Goal: Task Accomplishment & Management: Complete application form

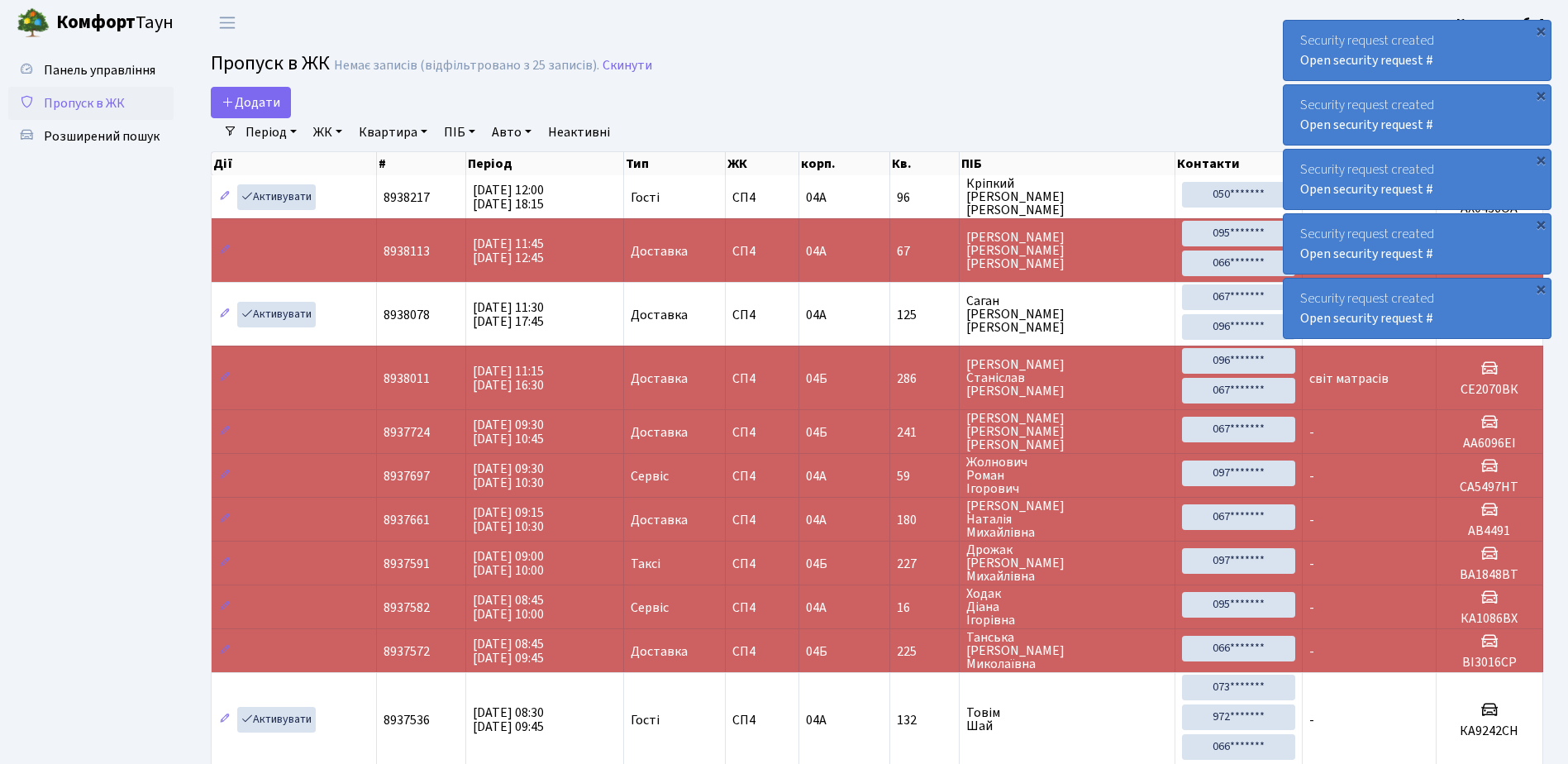
select select "25"
click at [255, 103] on span "Додати" at bounding box center [251, 102] width 59 height 18
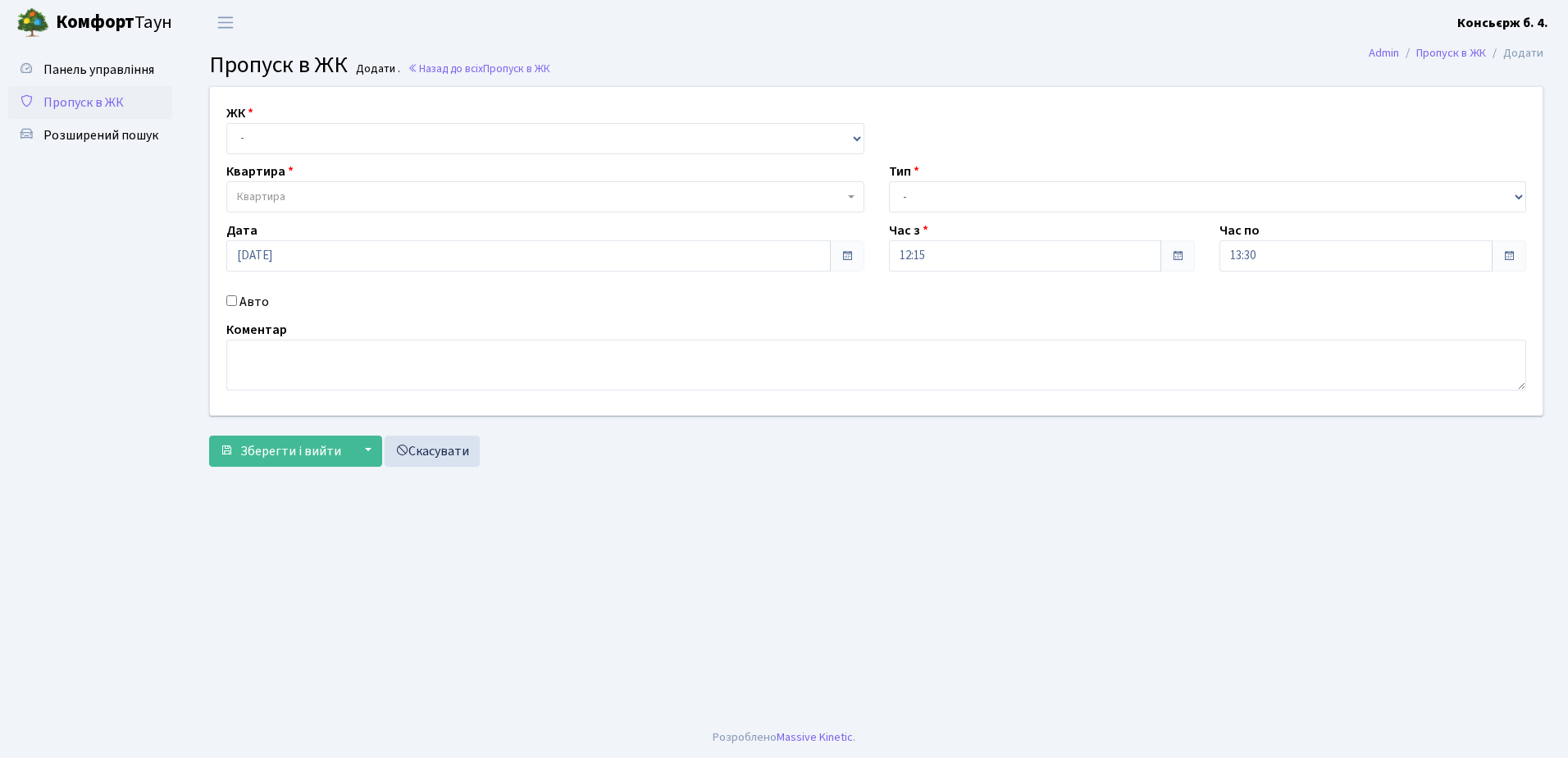
click at [86, 103] on span "Пропуск в ЖК" at bounding box center [84, 102] width 80 height 18
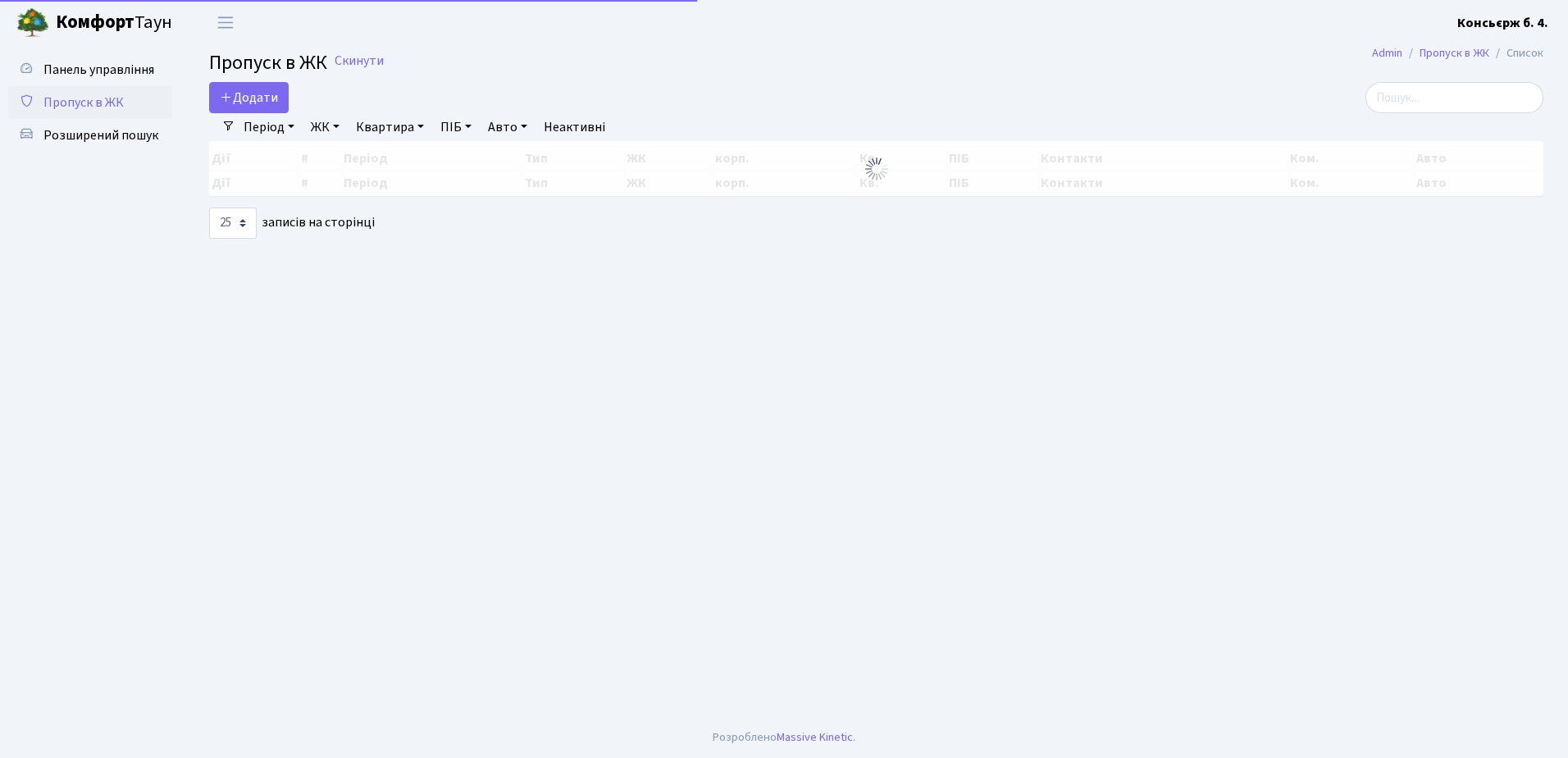
select select "25"
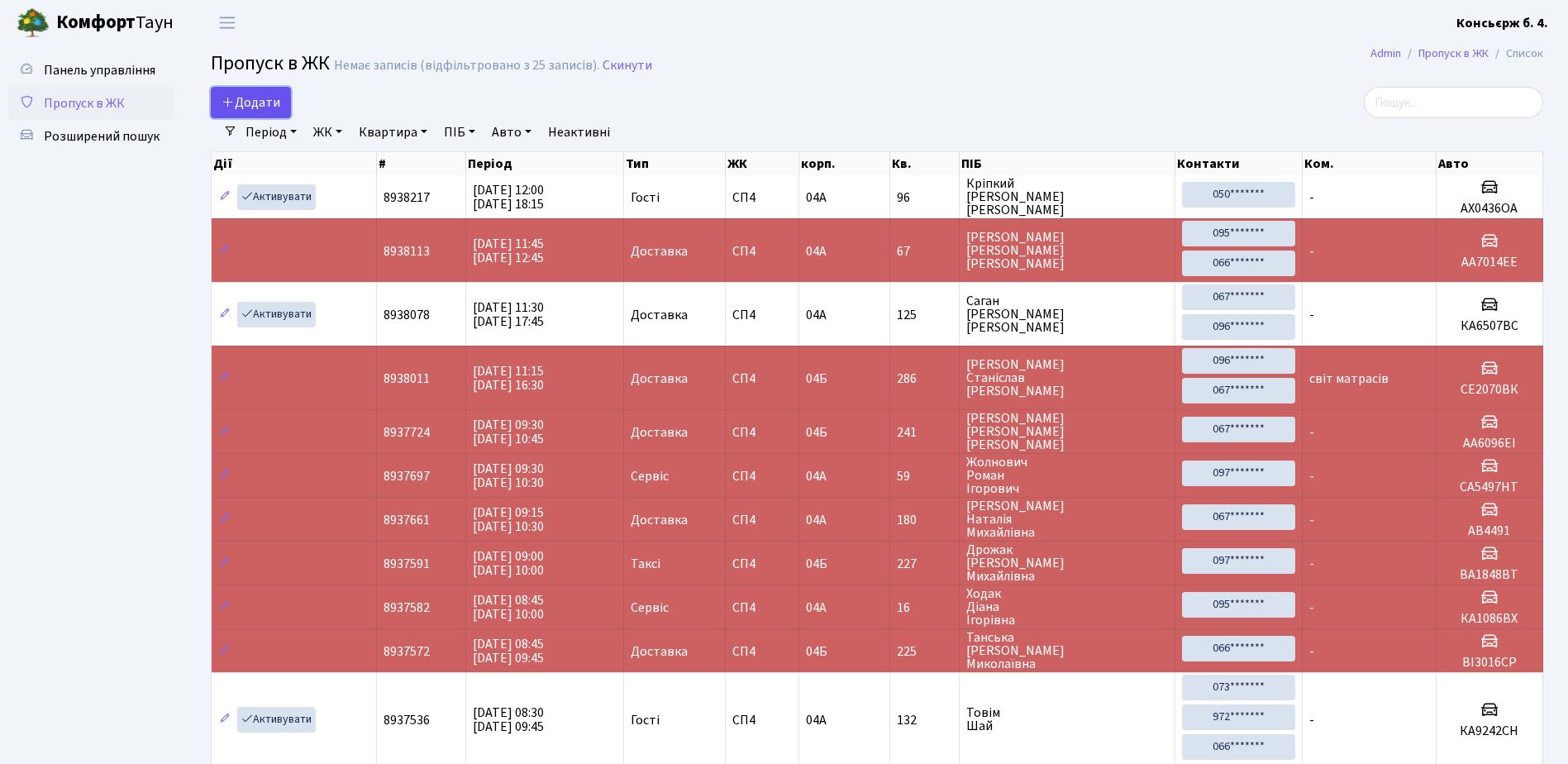
click at [235, 104] on span "Додати" at bounding box center [251, 102] width 59 height 18
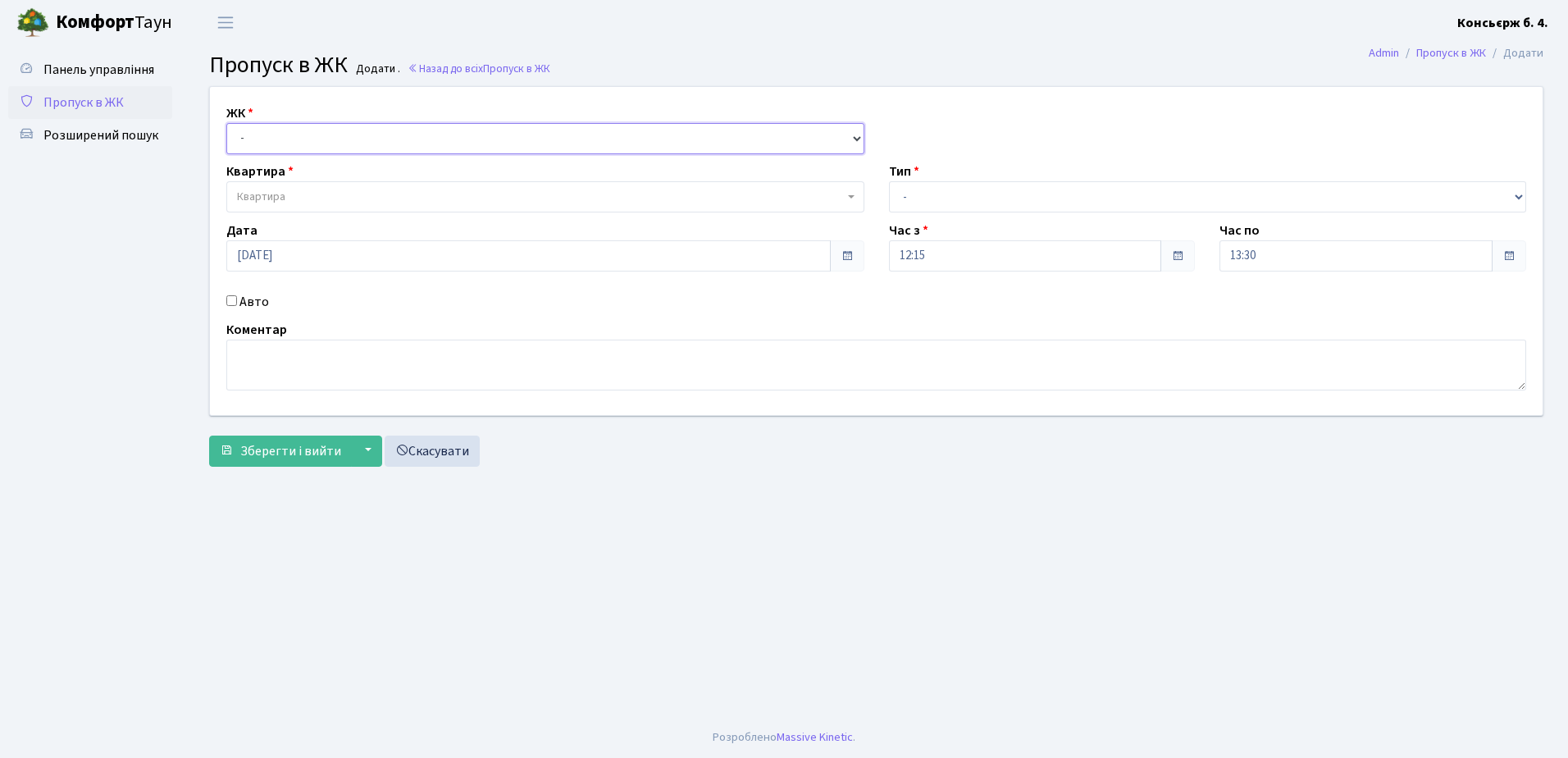
click at [255, 134] on select "- СП4, Столичне шосе, 5" at bounding box center [545, 138] width 637 height 31
select select "325"
click at [226, 123] on select "- СП4, Столичне шосе, 5" at bounding box center [545, 138] width 637 height 31
select select
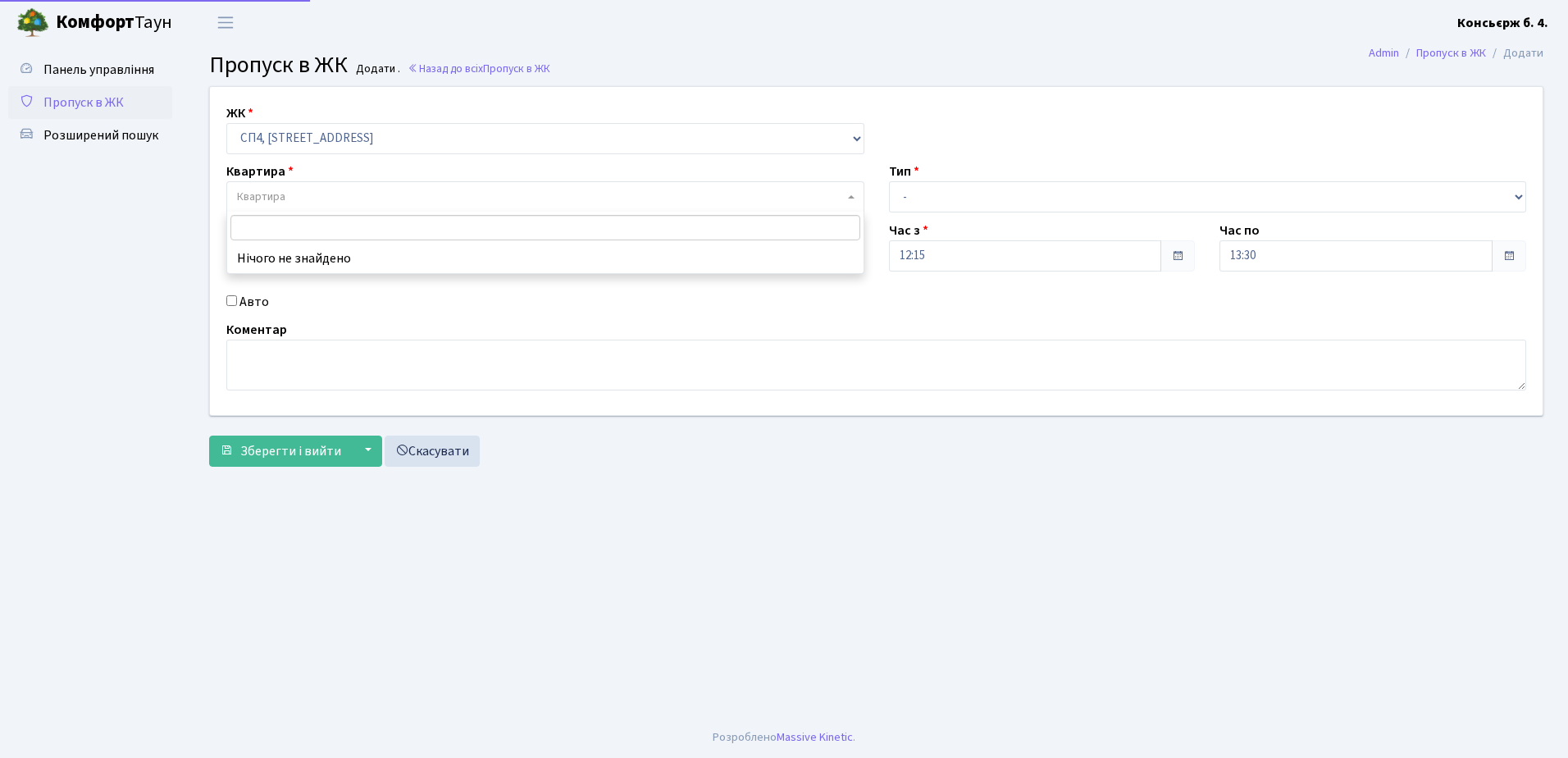
click at [263, 196] on span "Квартира" at bounding box center [261, 197] width 49 height 16
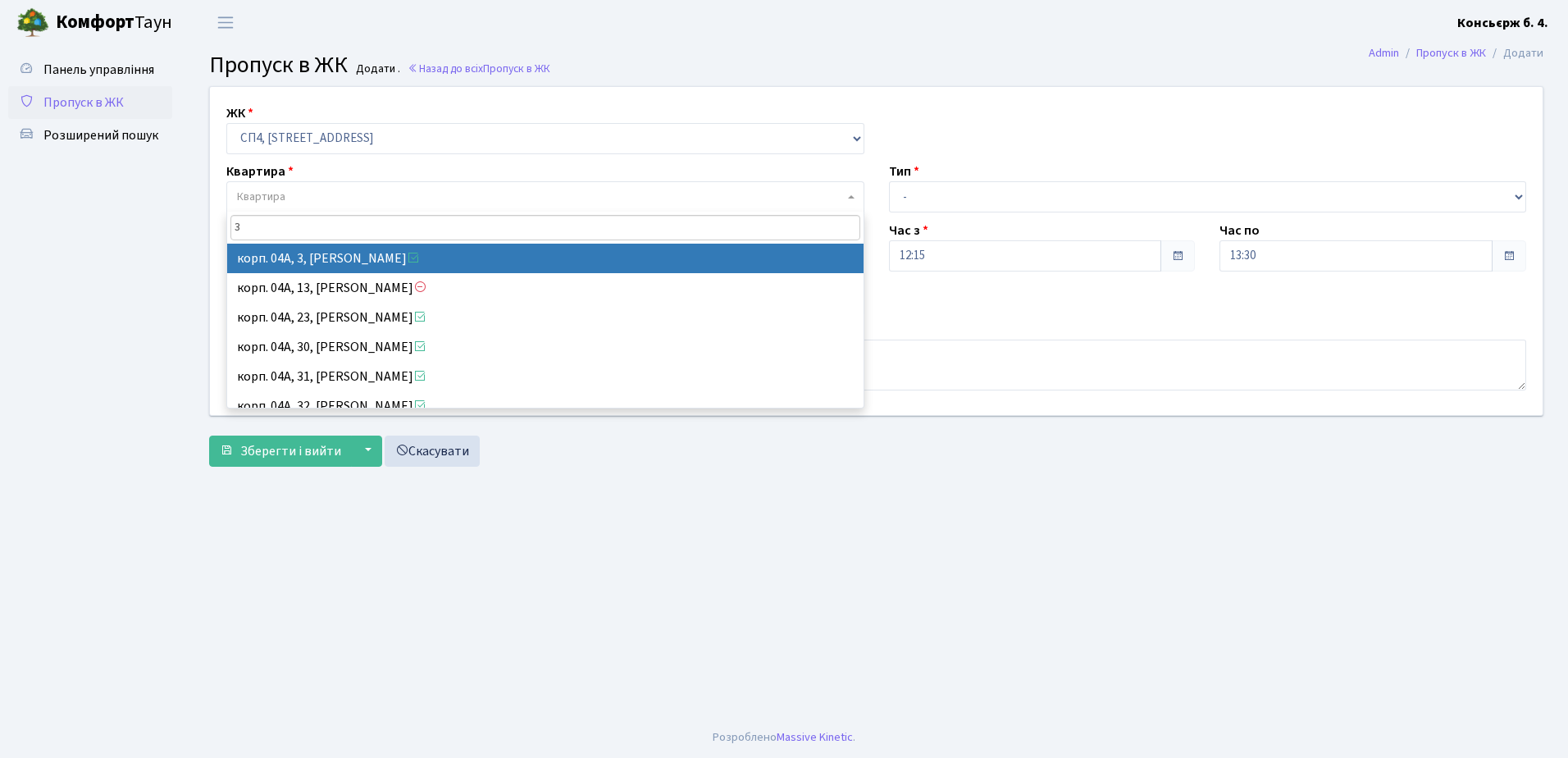
type input "3"
select select "21031"
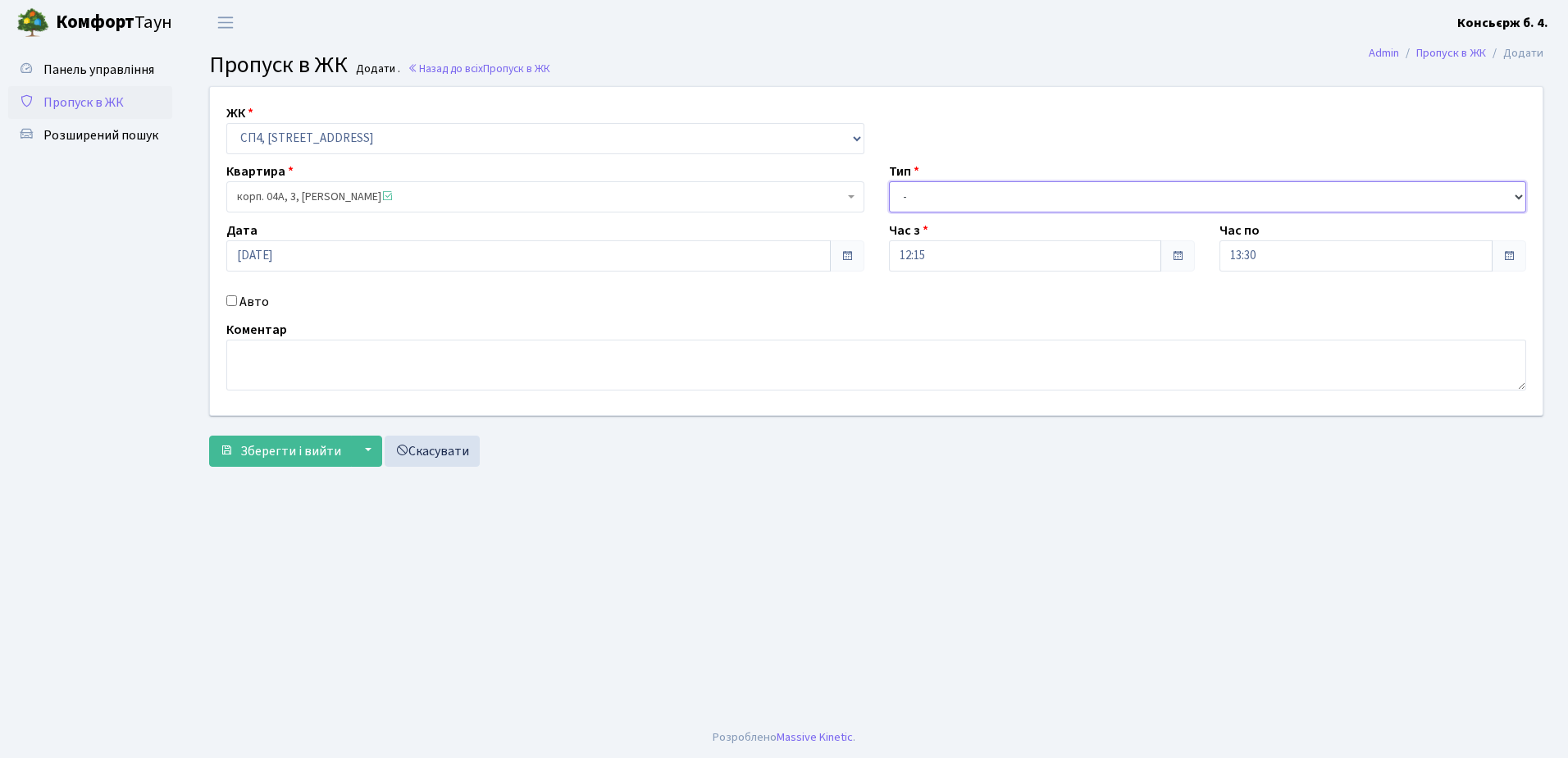
click at [902, 191] on select "- Доставка Таксі Гості Сервіс" at bounding box center [1207, 197] width 637 height 31
select select "2"
click at [889, 181] on select "- Доставка Таксі Гості Сервіс" at bounding box center [1207, 197] width 637 height 31
click at [232, 298] on input "Авто" at bounding box center [232, 300] width 10 height 10
checkbox input "true"
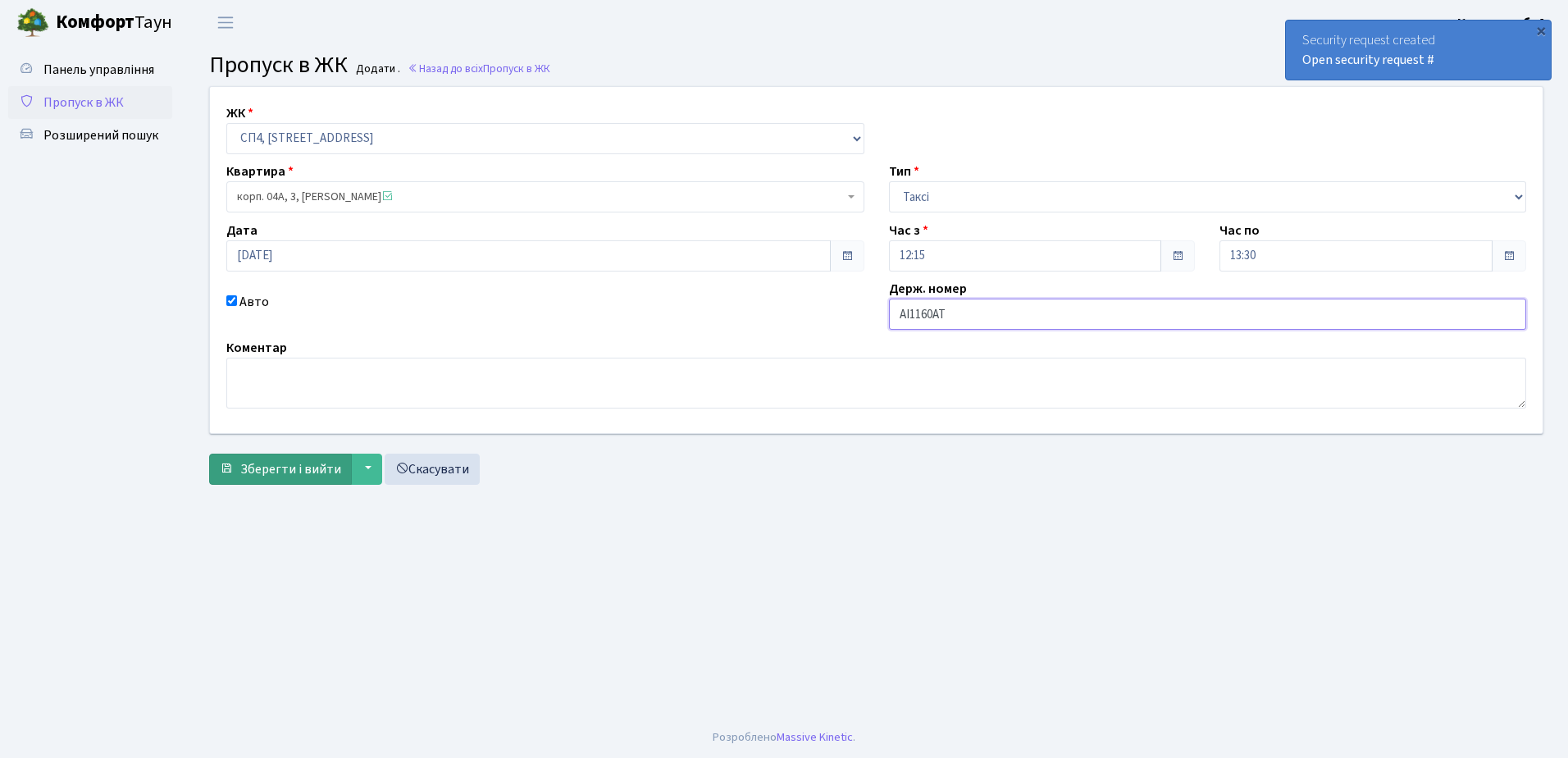
type input "АІ1160АТ"
click at [300, 466] on span "Зберегти і вийти" at bounding box center [291, 468] width 101 height 18
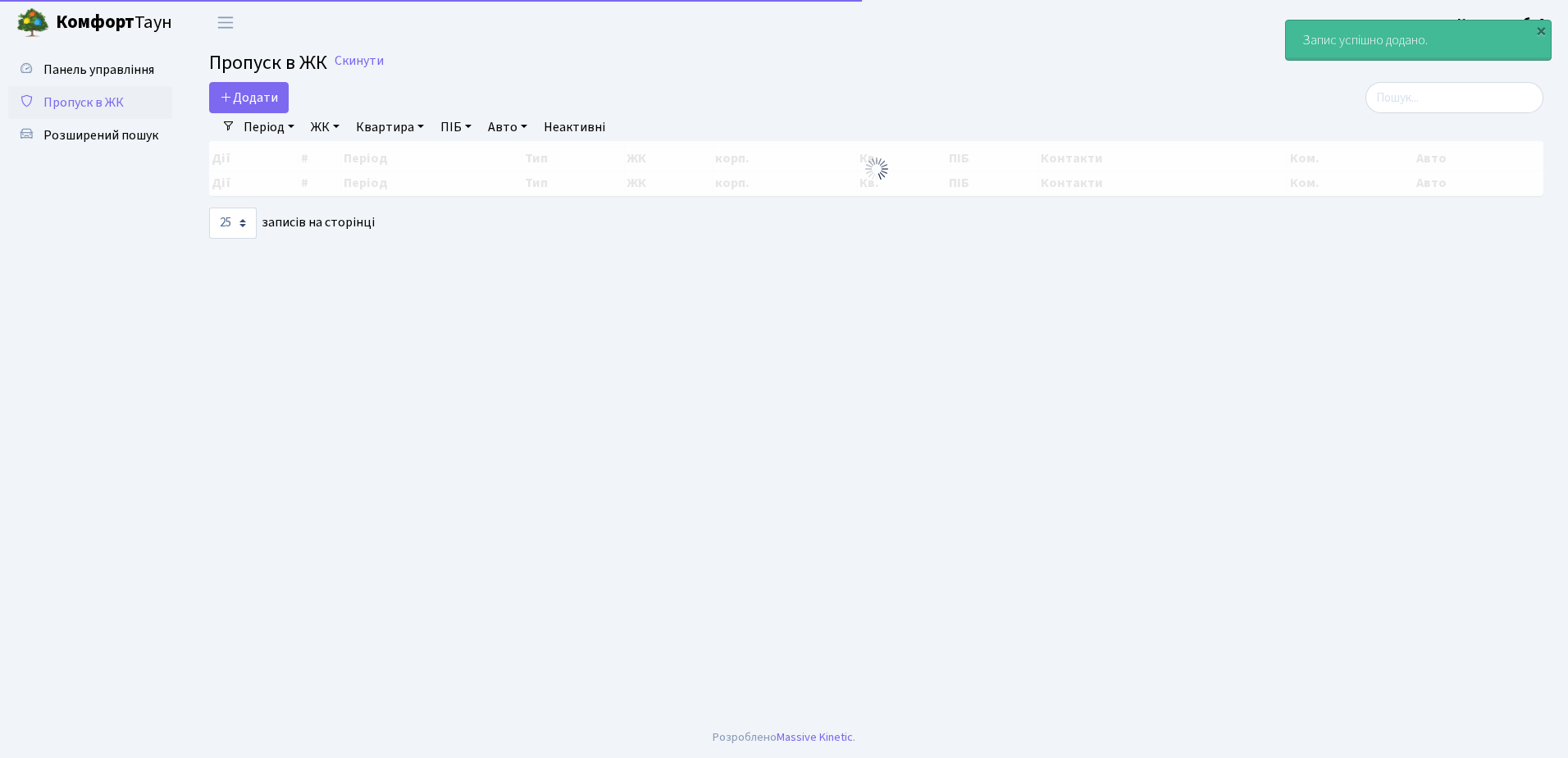
select select "25"
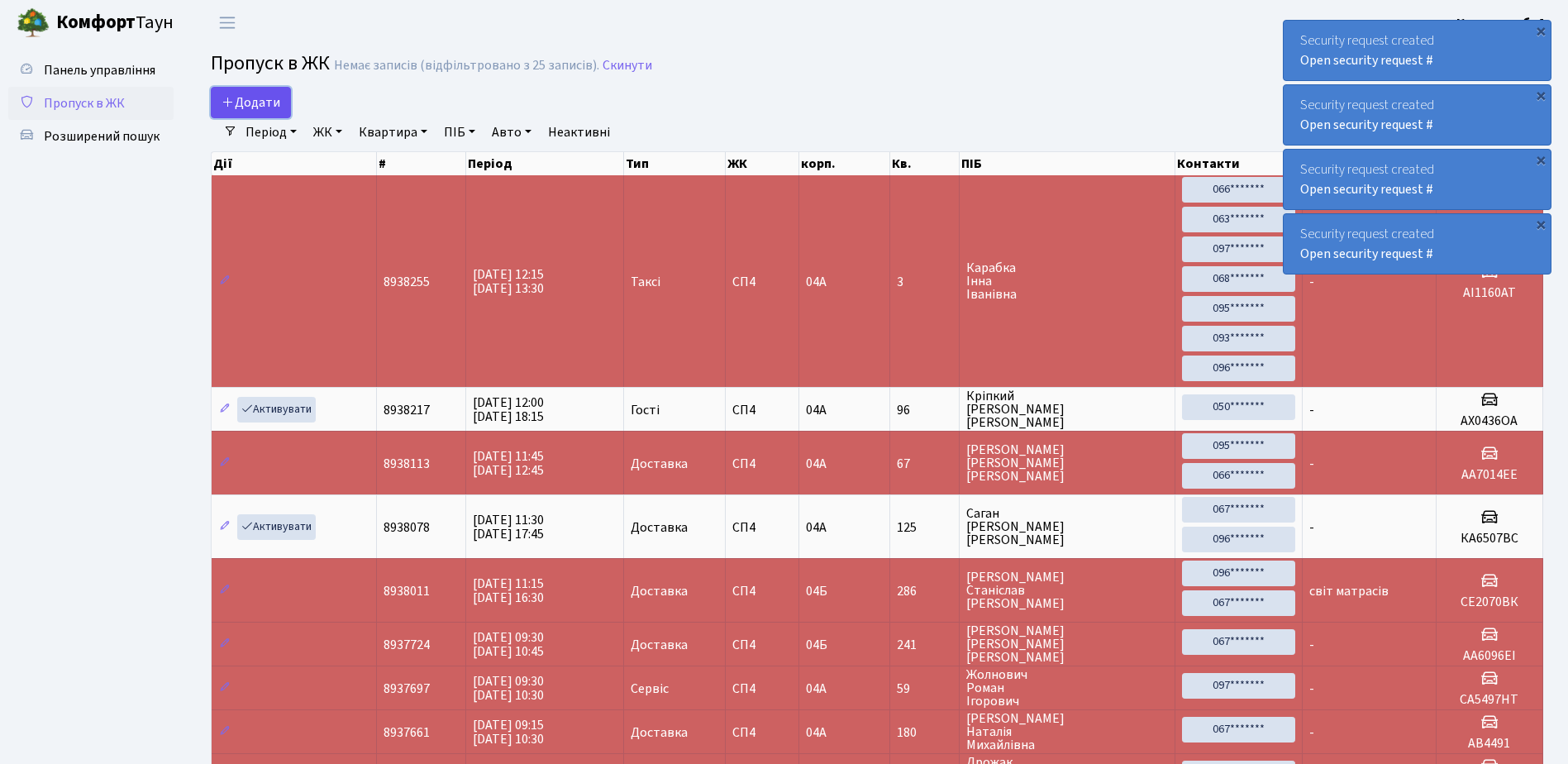
click at [255, 103] on span "Додати" at bounding box center [251, 102] width 59 height 18
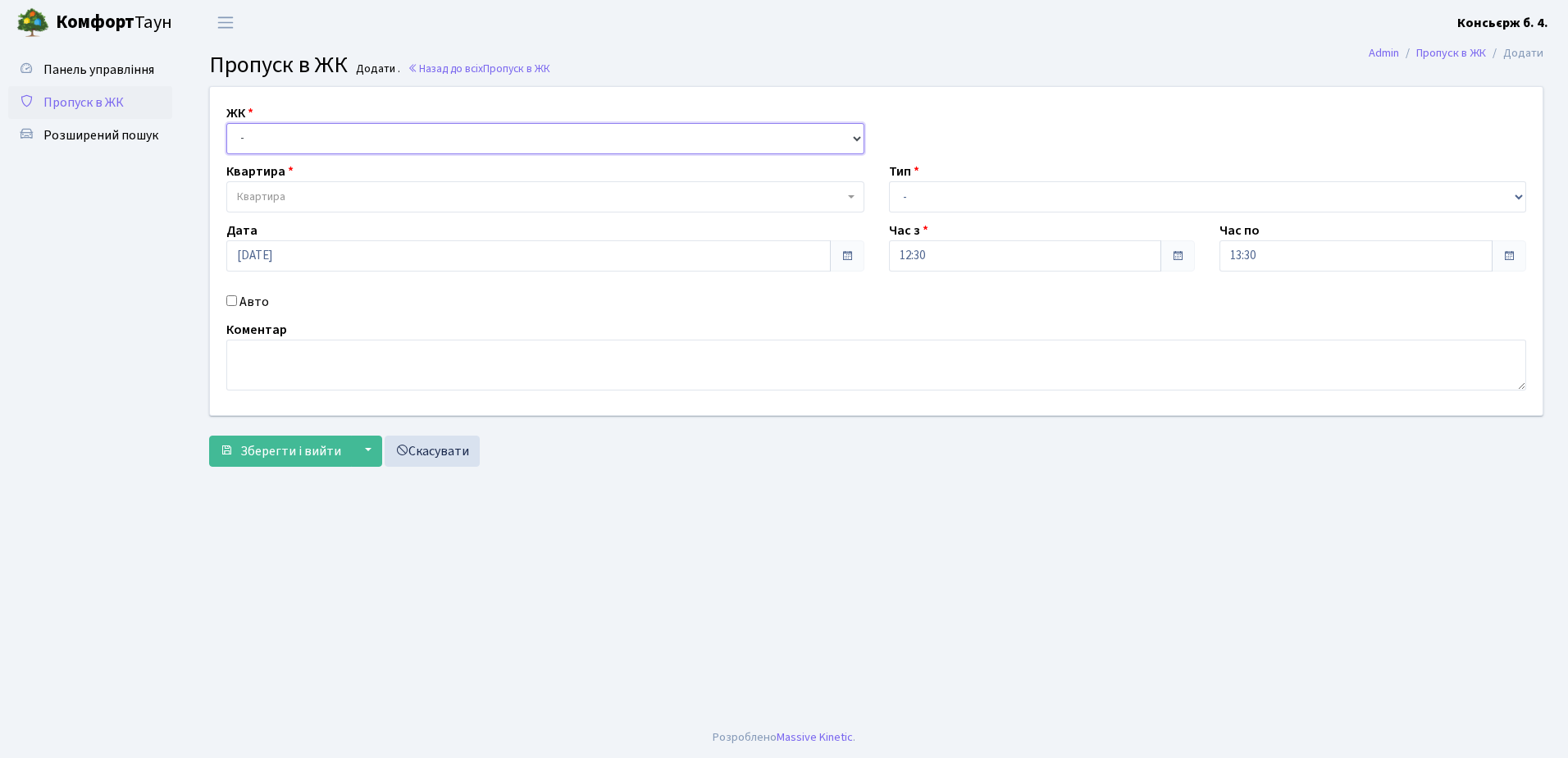
click at [260, 132] on select "- СП4, Столичне шосе, 5" at bounding box center [545, 138] width 637 height 31
select select "325"
click at [226, 123] on select "- СП4, Столичне шосе, 5" at bounding box center [545, 138] width 637 height 31
select select
click at [265, 193] on span "Квартира" at bounding box center [261, 197] width 49 height 16
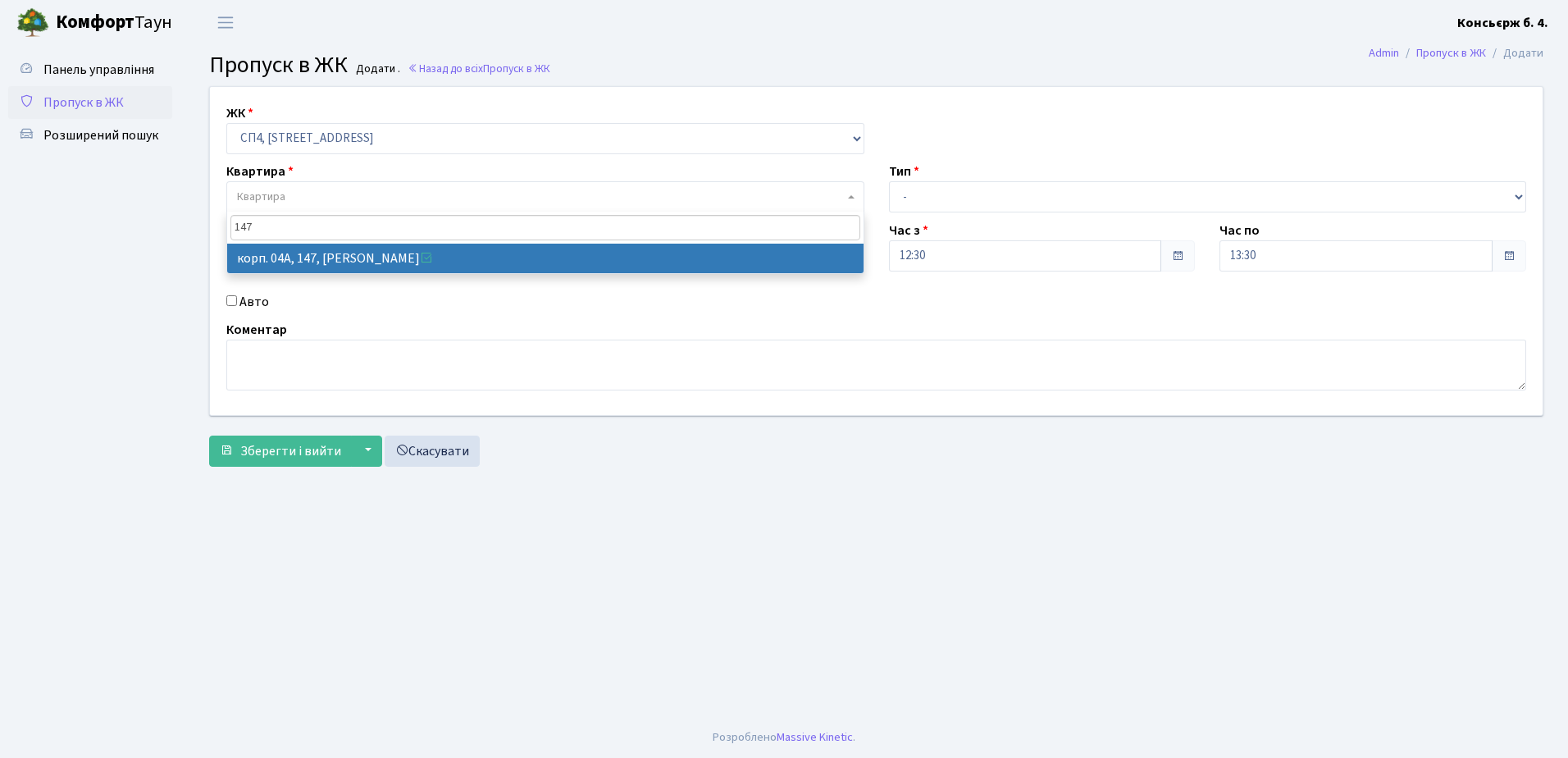
type input "147"
select select "21175"
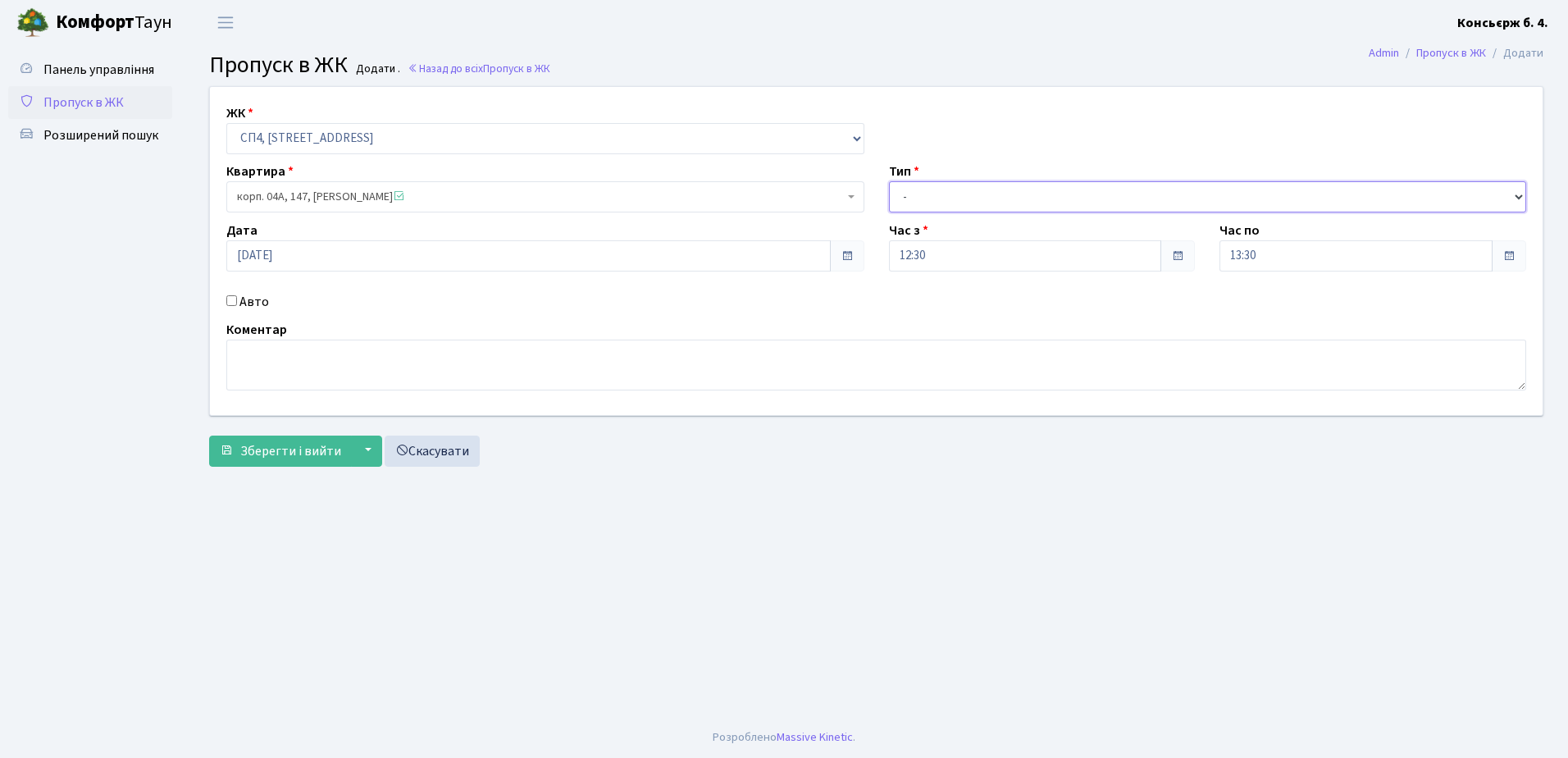
click at [900, 196] on select "- Доставка Таксі Гості Сервіс" at bounding box center [1207, 197] width 637 height 31
select select "1"
click at [889, 181] on select "- Доставка Таксі Гості Сервіс" at bounding box center [1207, 197] width 637 height 31
click at [230, 300] on input "Авто" at bounding box center [232, 300] width 10 height 10
checkbox input "true"
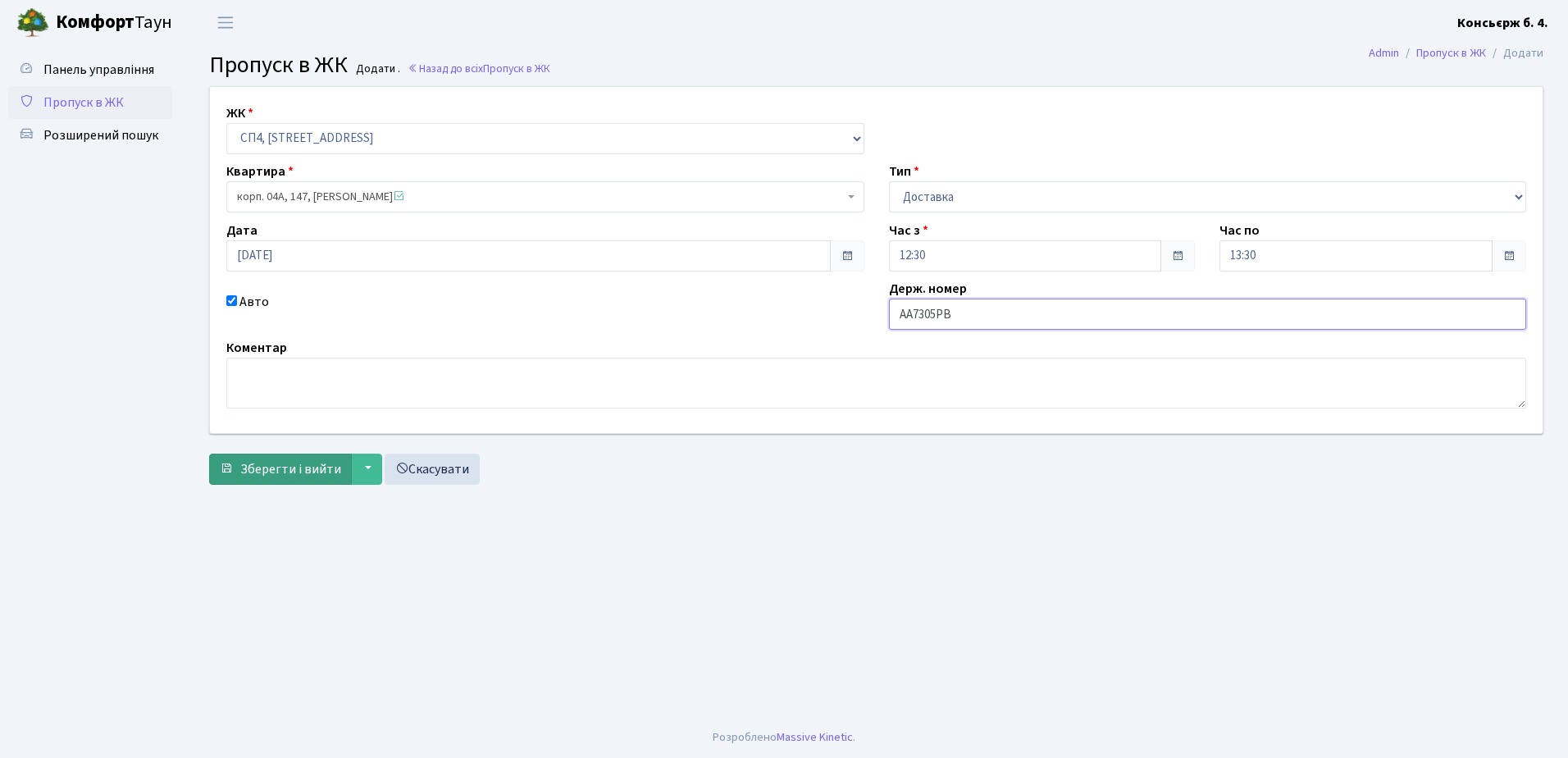
type input "АА7305РВ"
click at [280, 470] on span "Зберегти і вийти" at bounding box center [291, 468] width 101 height 18
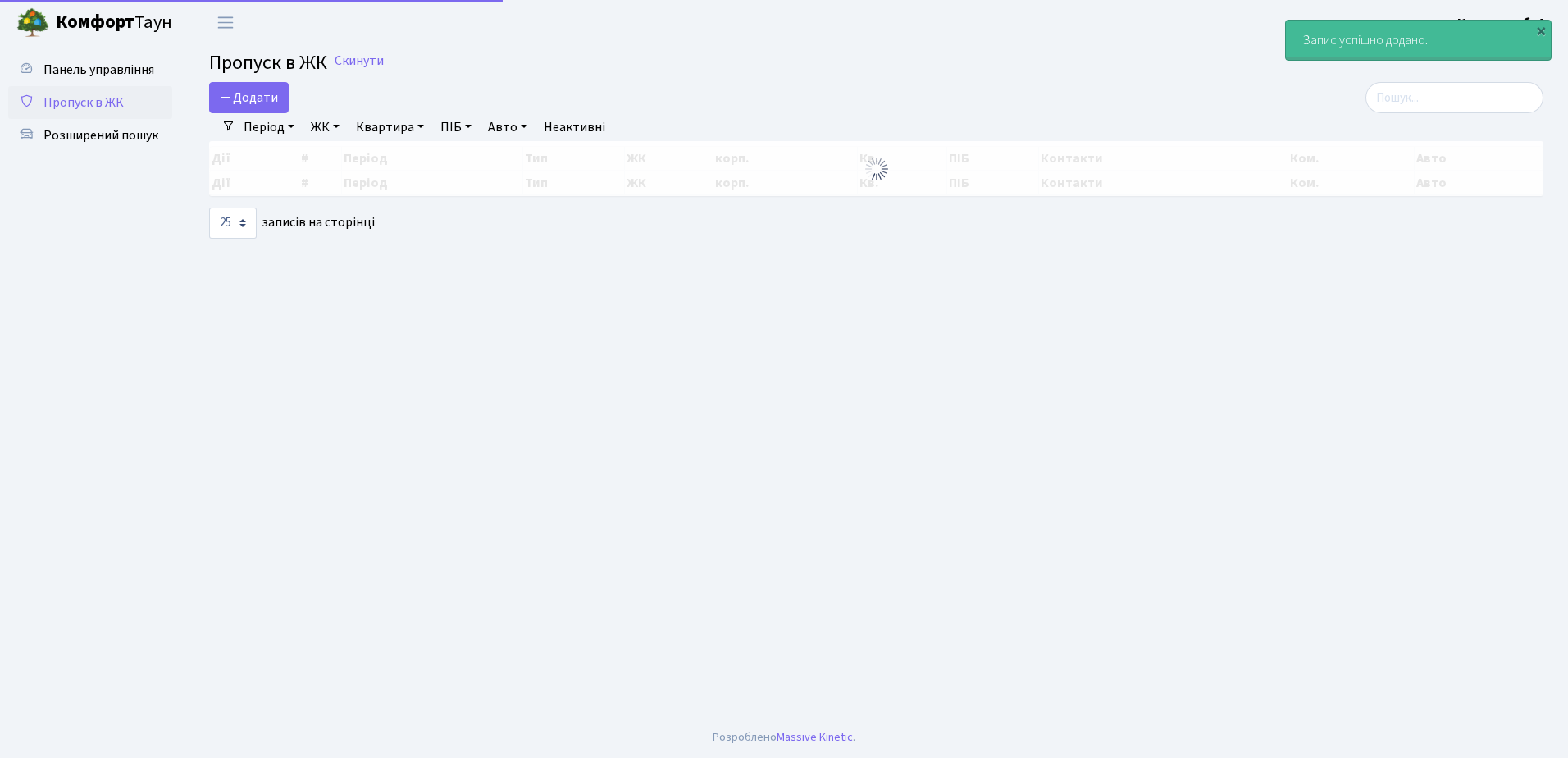
select select "25"
